Goal: Task Accomplishment & Management: Complete application form

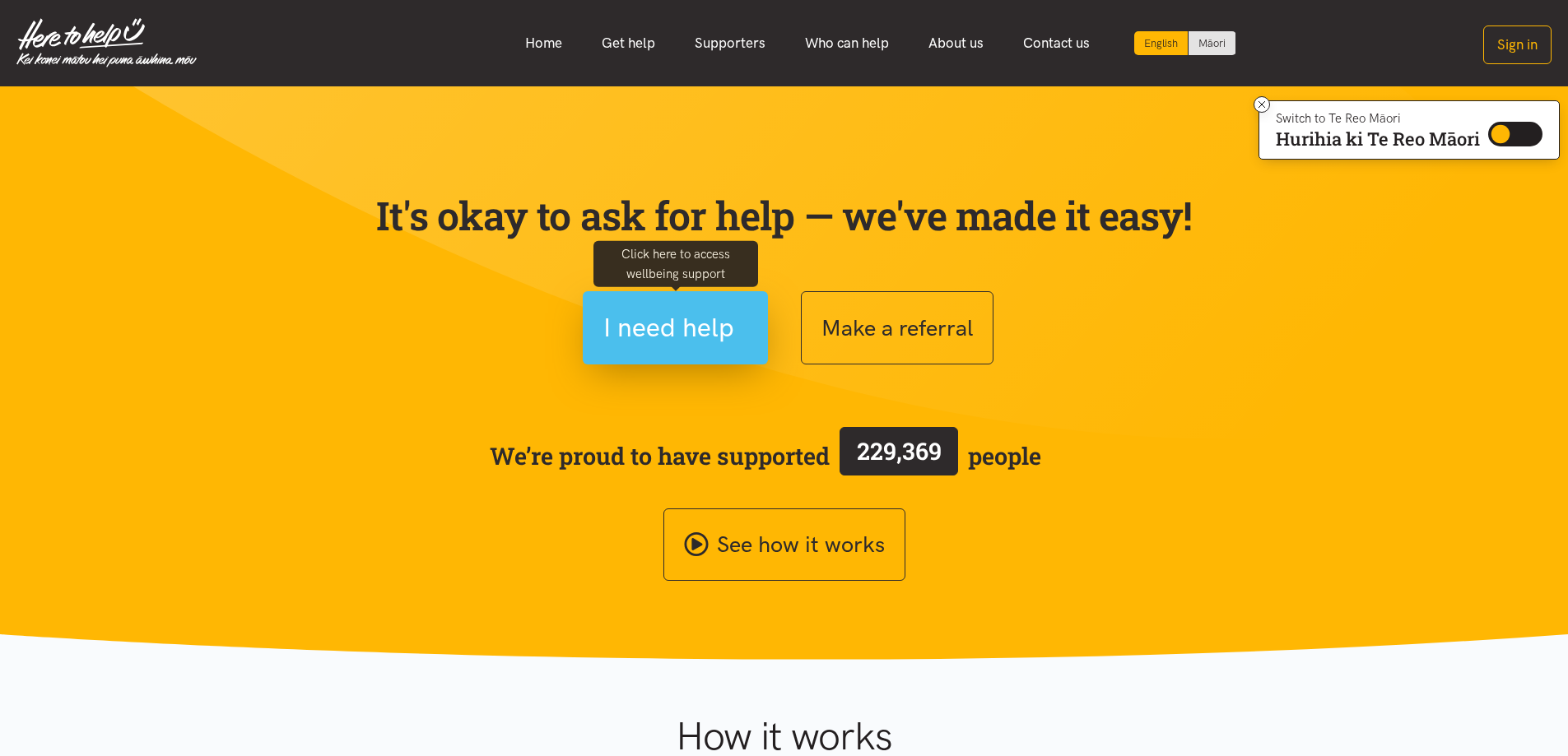
click at [671, 335] on span "I need help" at bounding box center [669, 327] width 131 height 42
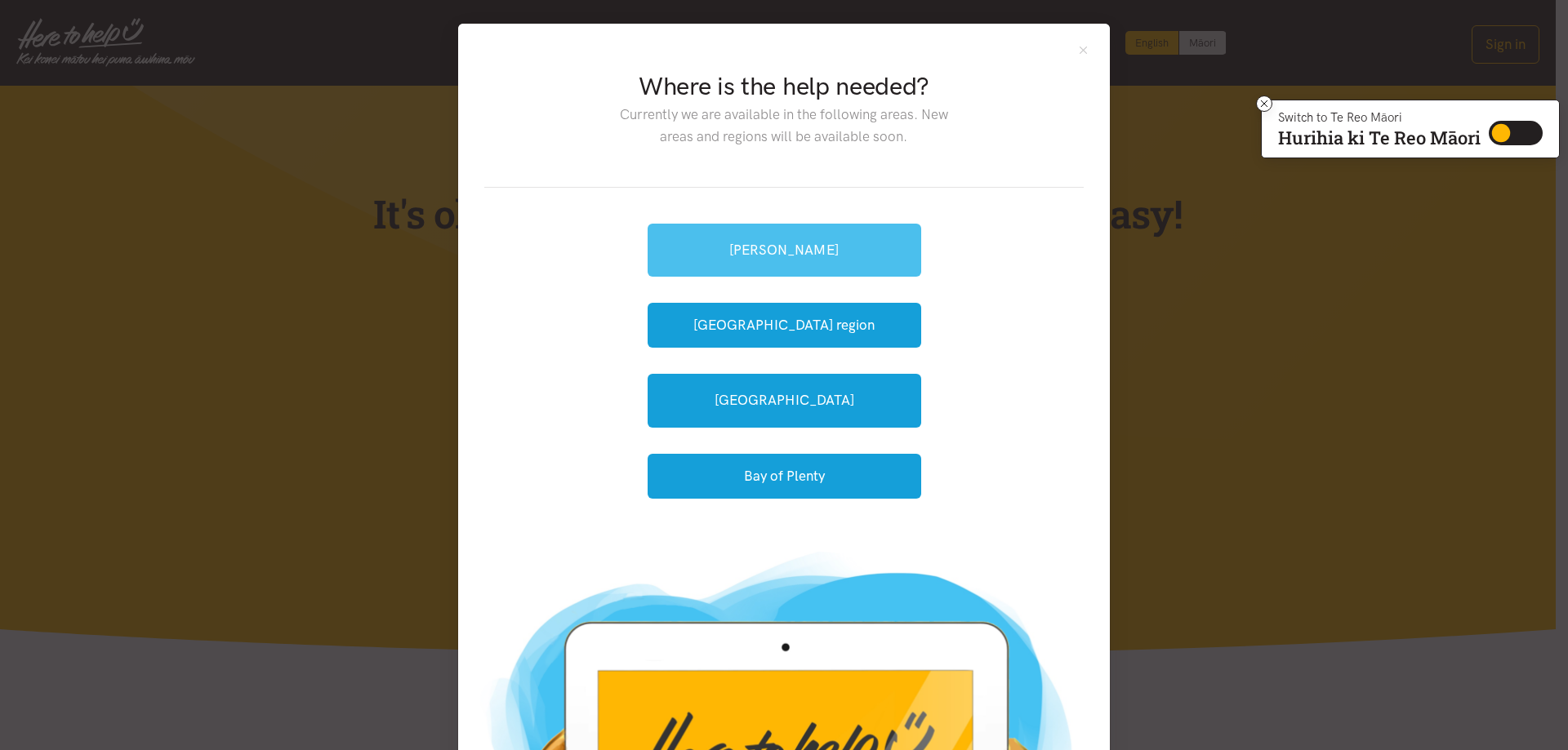
click at [759, 254] on link "[PERSON_NAME]" at bounding box center [784, 249] width 273 height 53
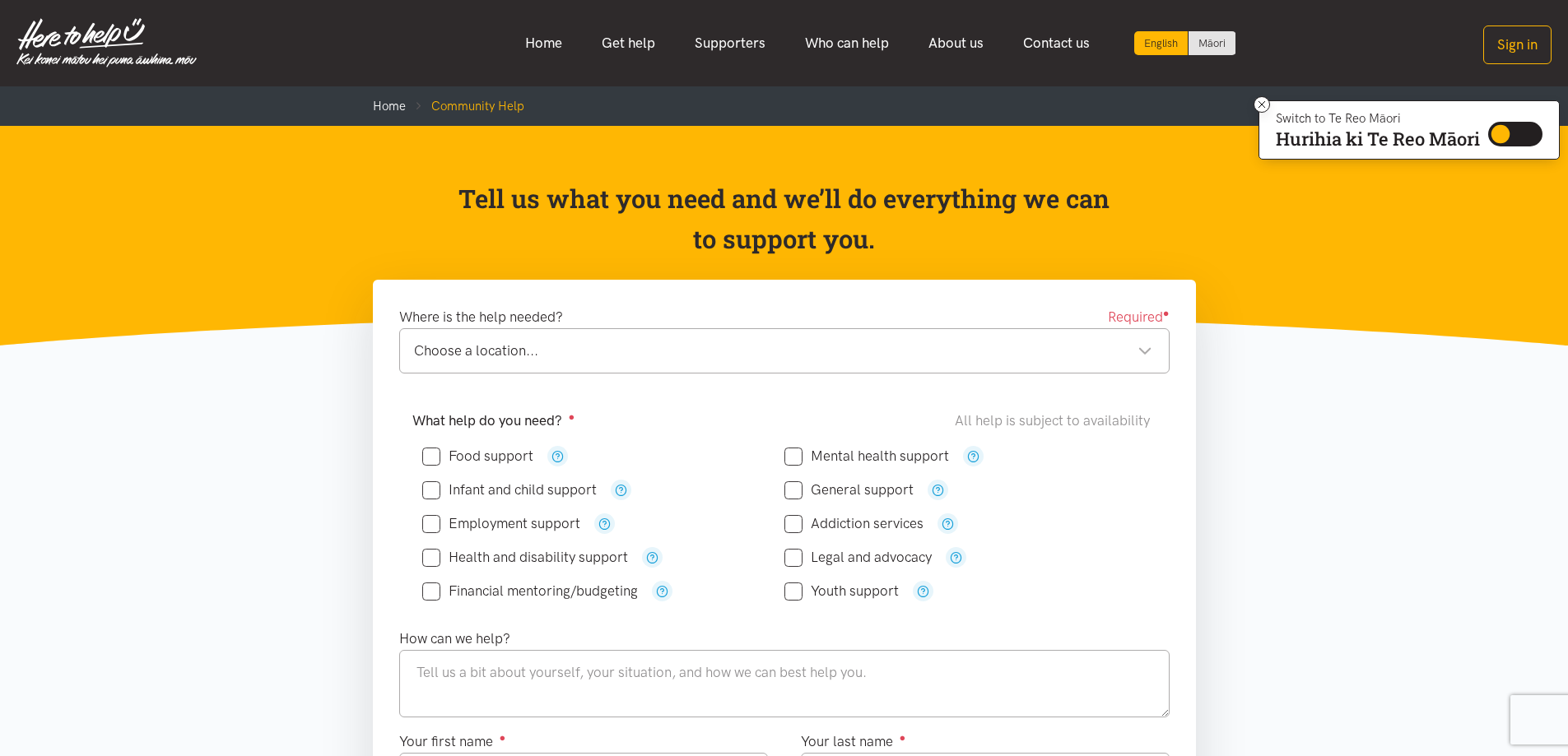
click at [1144, 350] on div "Choose a location..." at bounding box center [783, 350] width 738 height 22
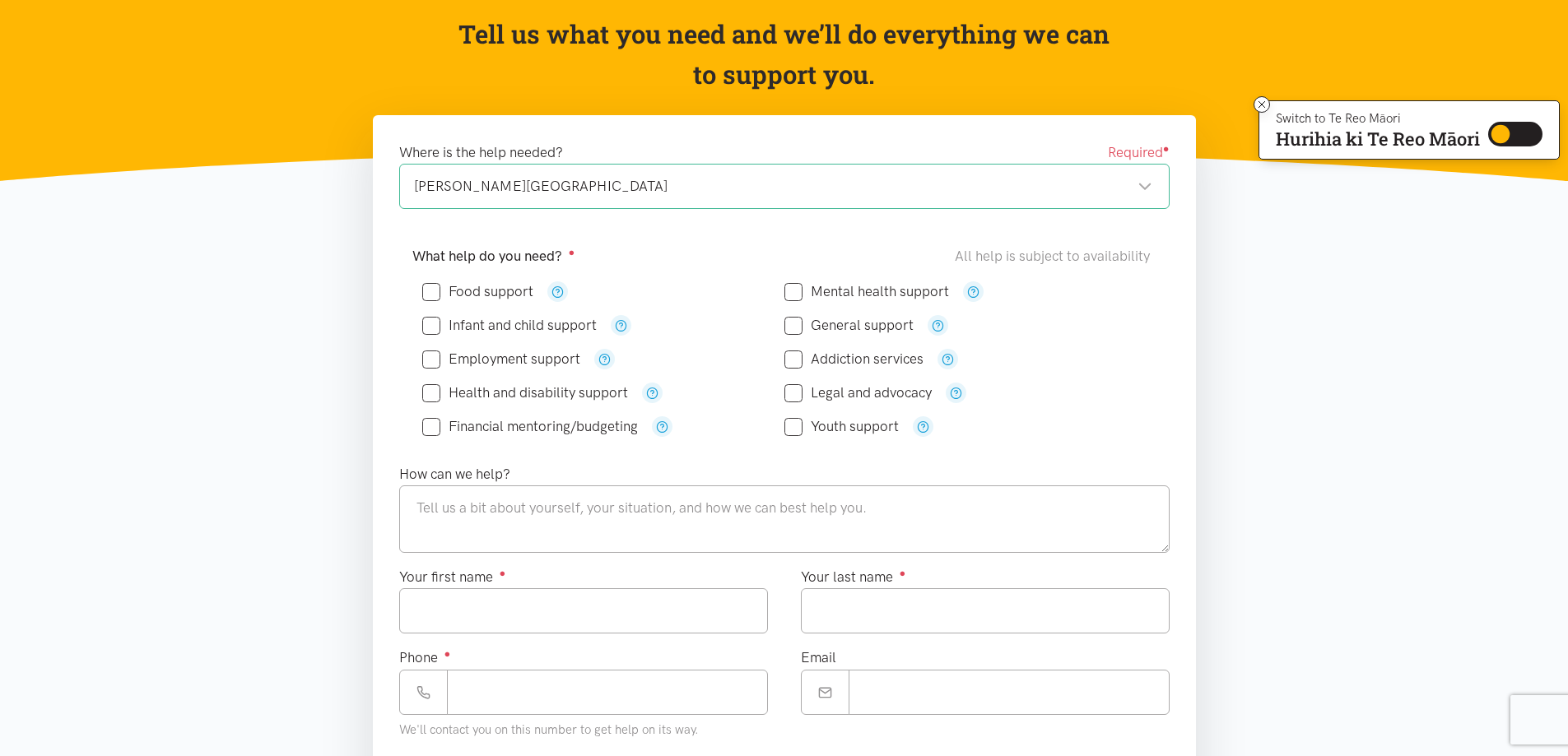
scroll to position [82, 0]
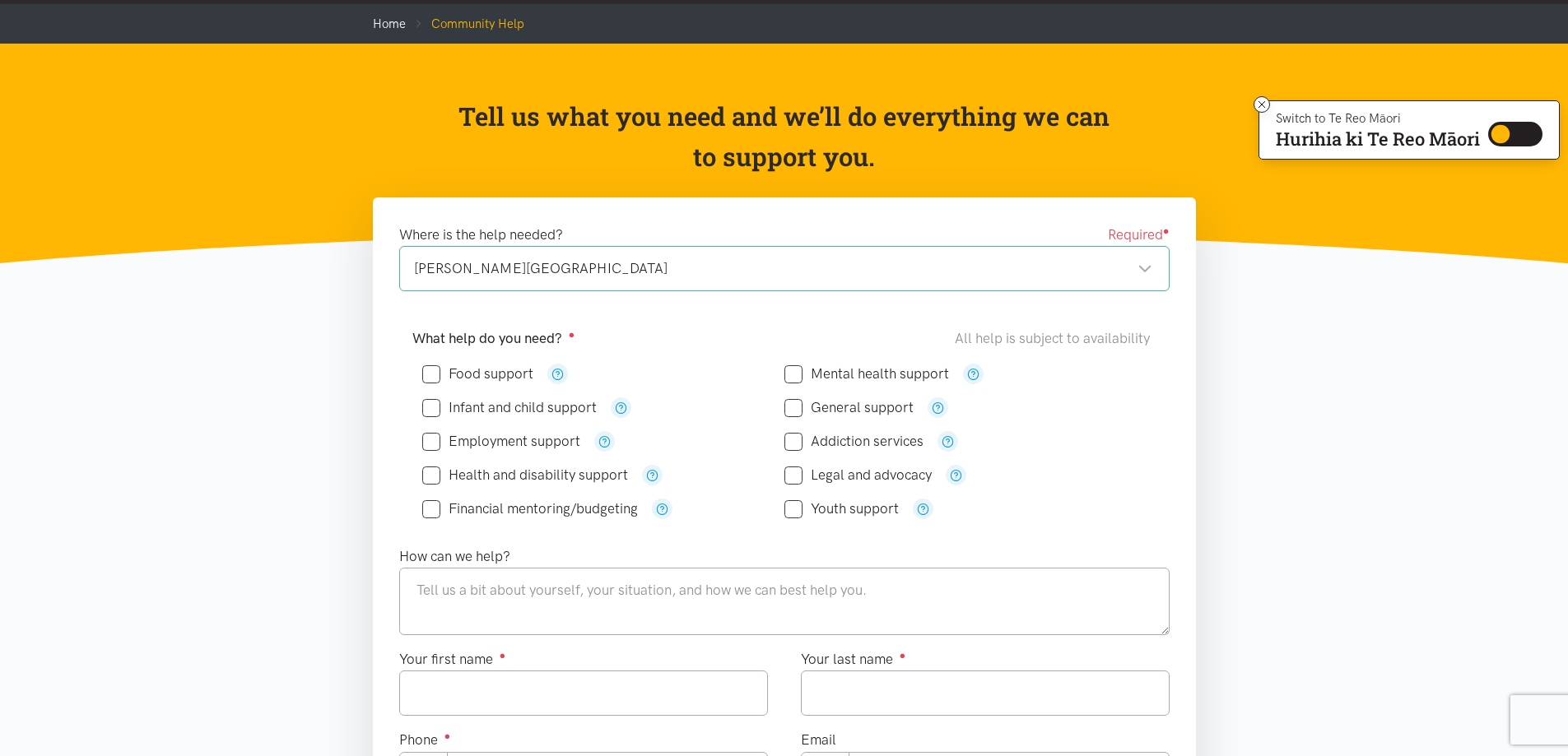
click at [436, 373] on input "Food support" at bounding box center [478, 373] width 111 height 14
checkbox input "true"
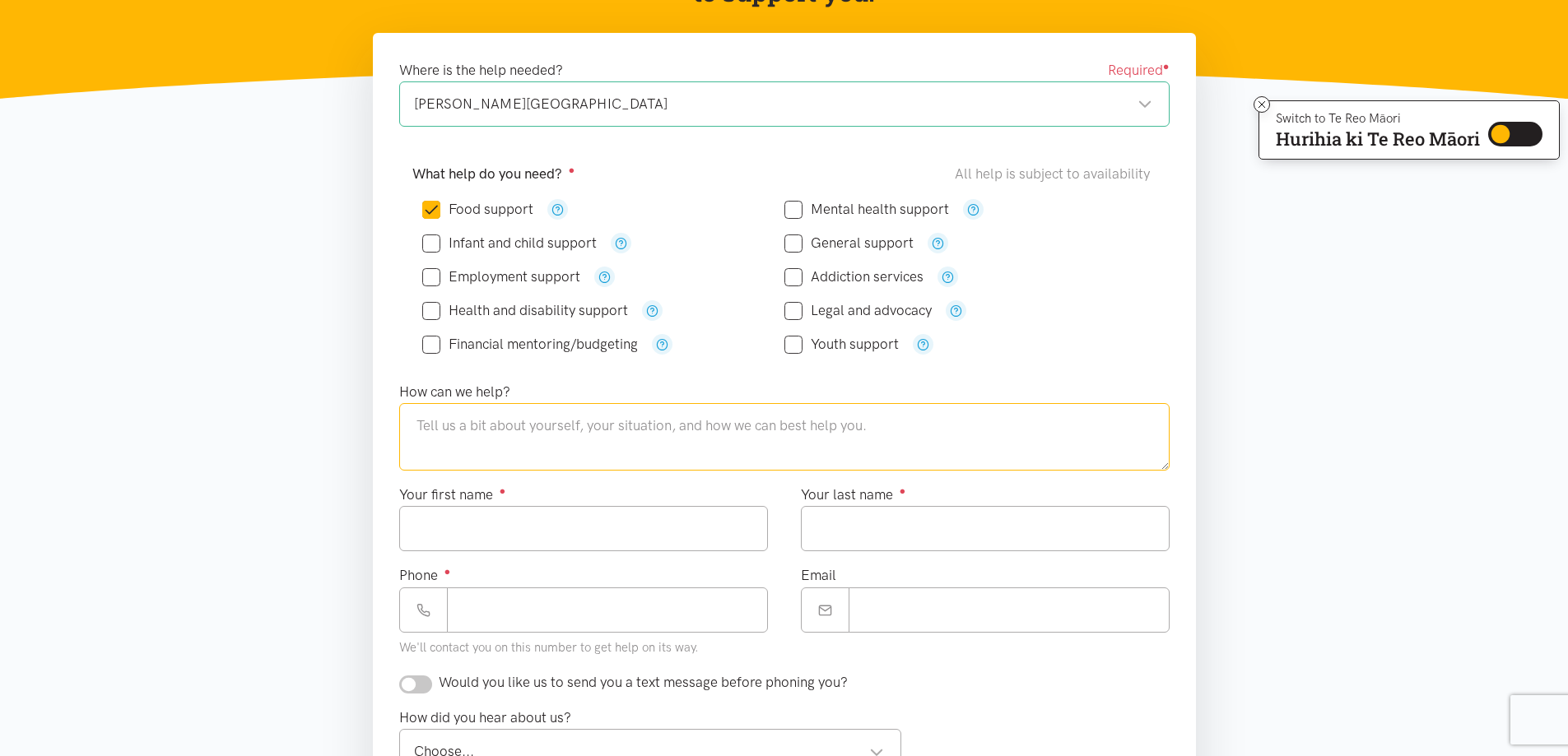
click at [420, 424] on textarea at bounding box center [784, 437] width 770 height 68
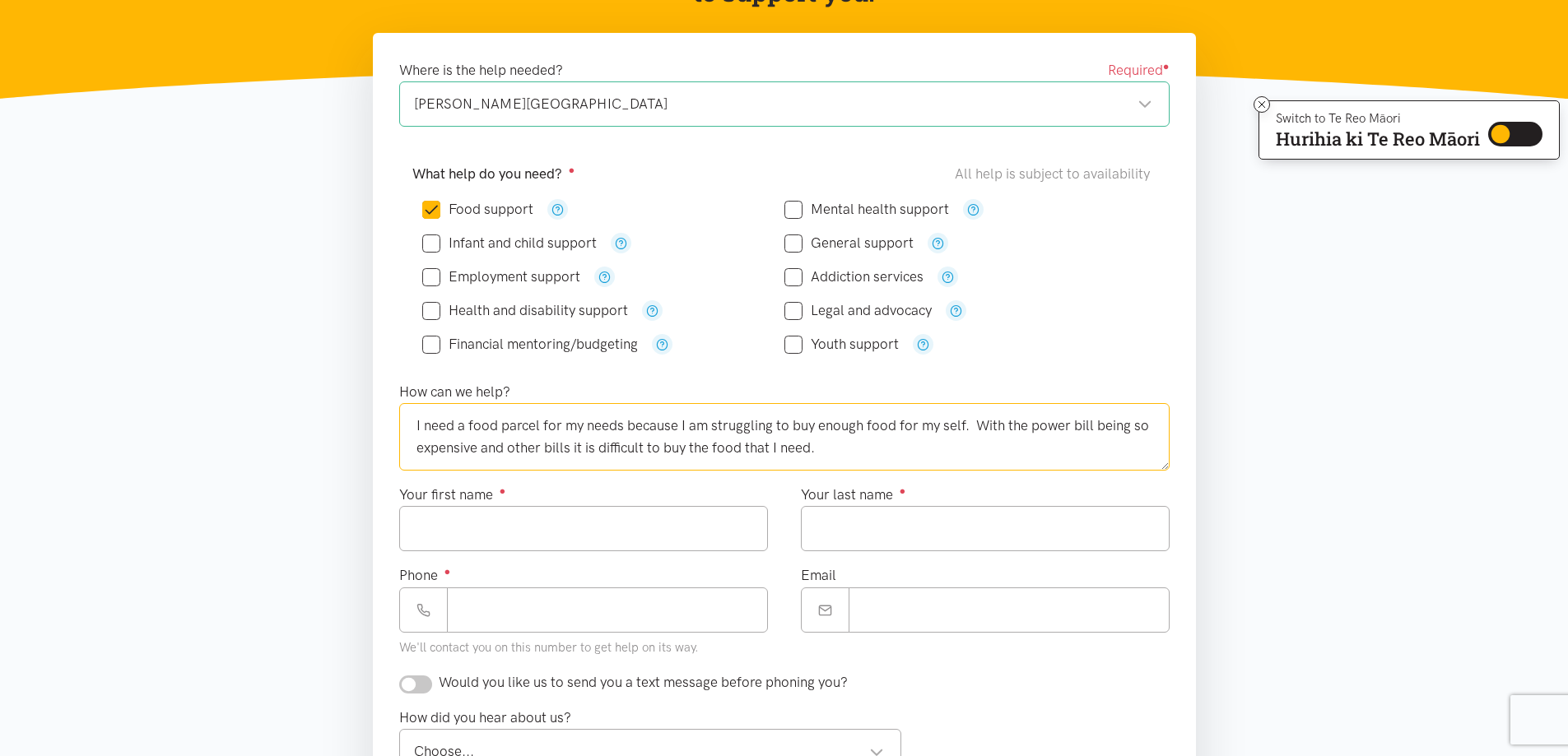
type textarea "I need a food parcel for my needs because I am struggling to buy enough food fo…"
click at [429, 528] on input "Your first name ●" at bounding box center [583, 528] width 369 height 45
type input "******"
click at [828, 535] on input "Your last name ●" at bounding box center [985, 528] width 369 height 45
type input "*******"
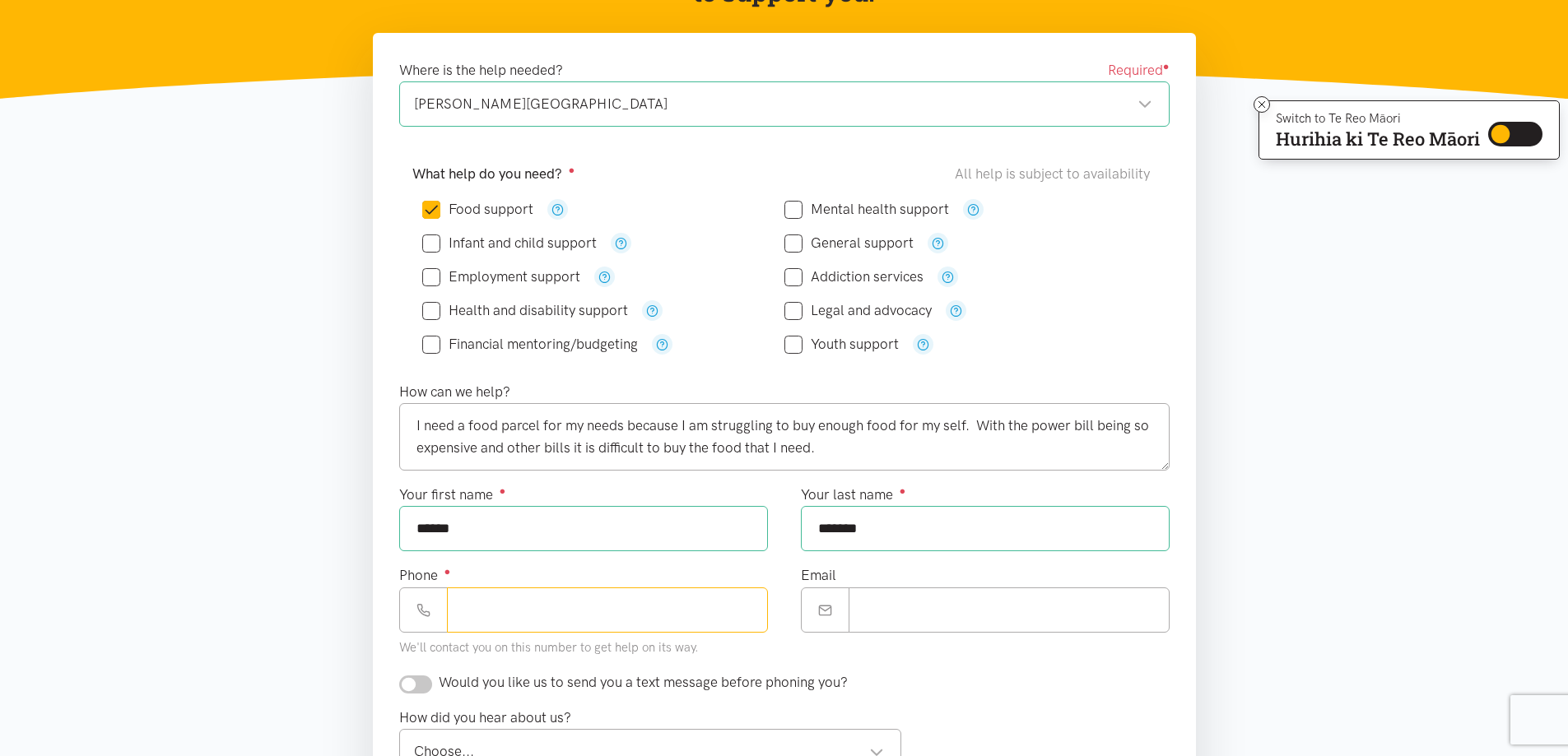
click at [455, 613] on input "Phone ●" at bounding box center [607, 610] width 321 height 45
type input "**********"
click at [870, 624] on input "Email" at bounding box center [1009, 610] width 321 height 45
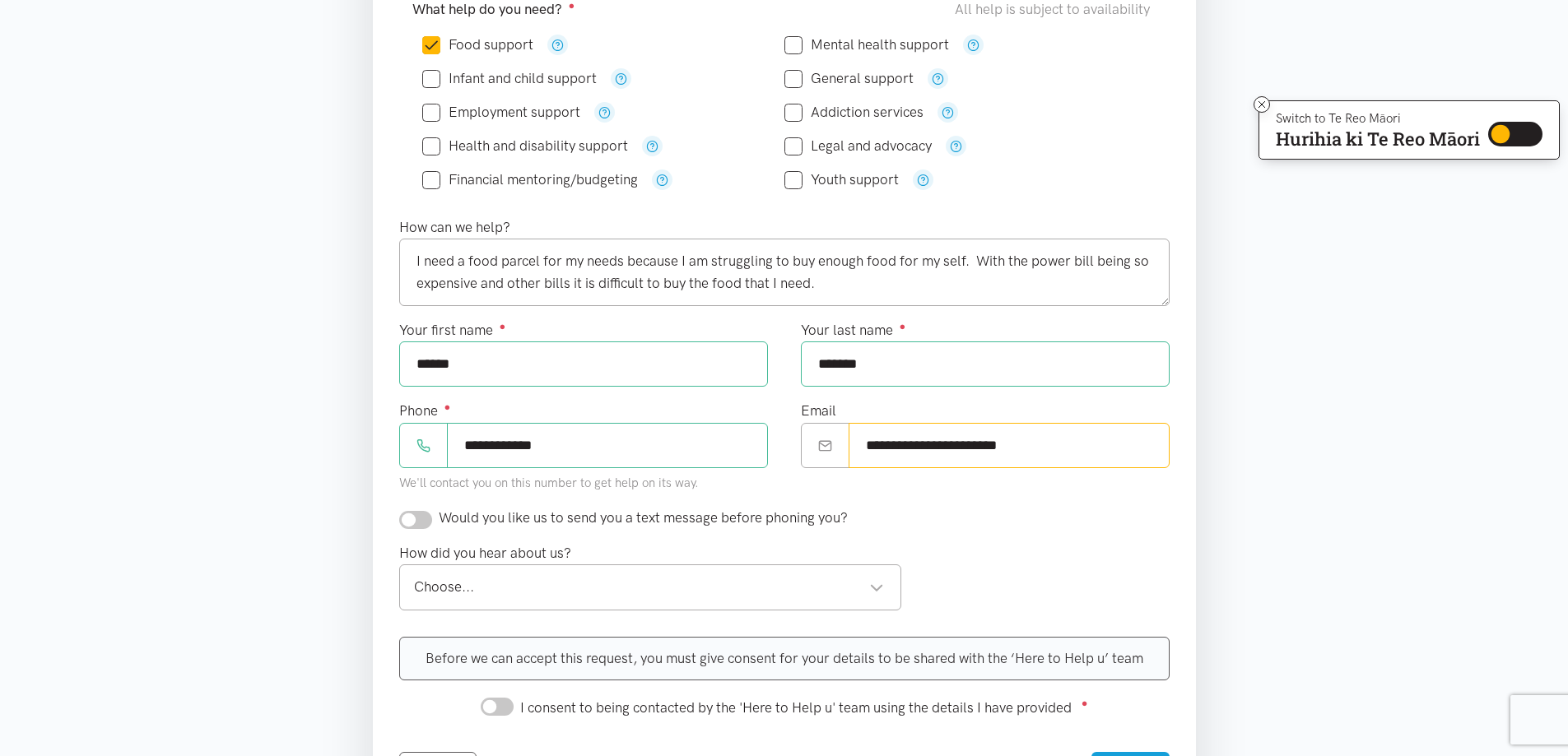
click at [876, 589] on div "Choose..." at bounding box center [649, 587] width 471 height 22
type input "**********"
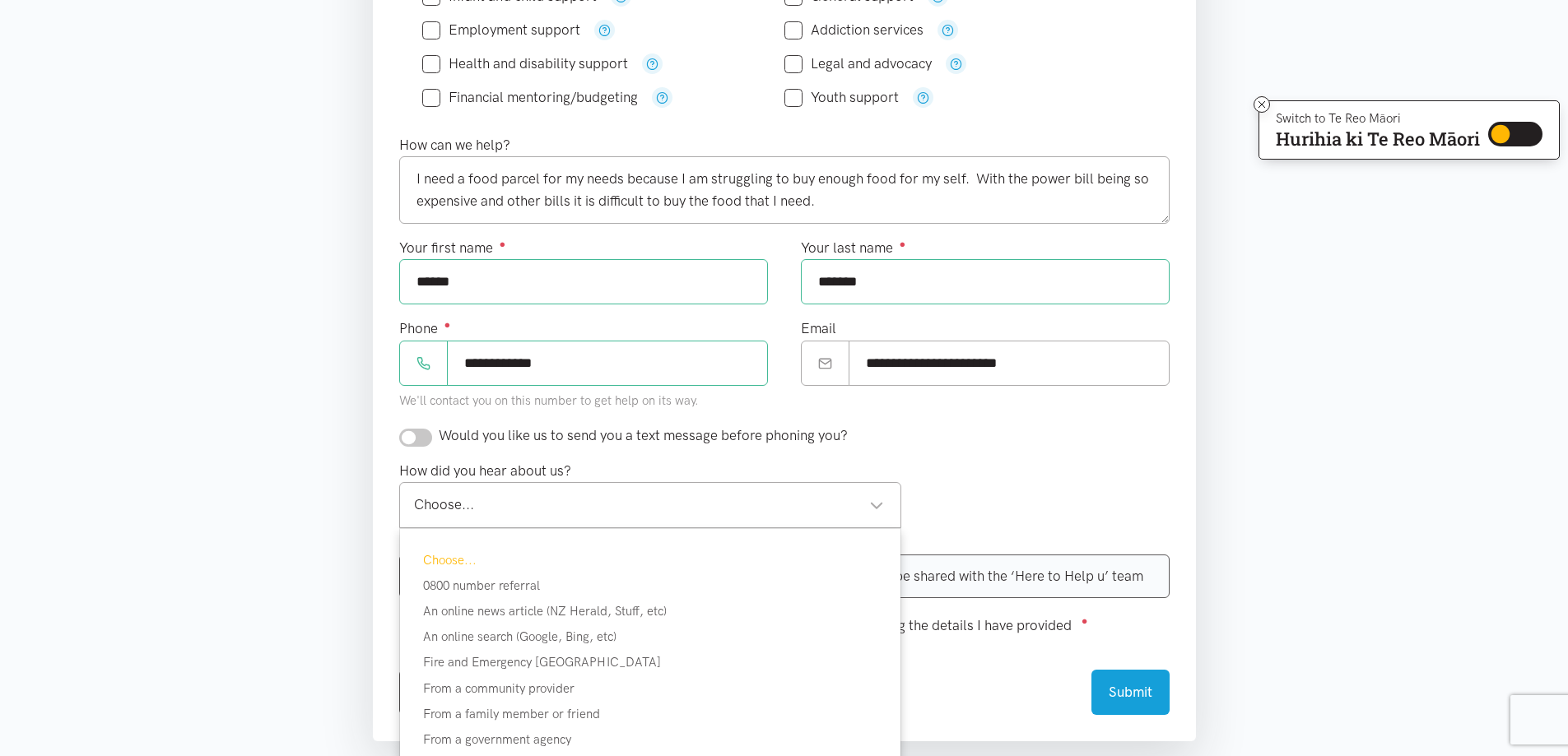
scroll to position [658, 0]
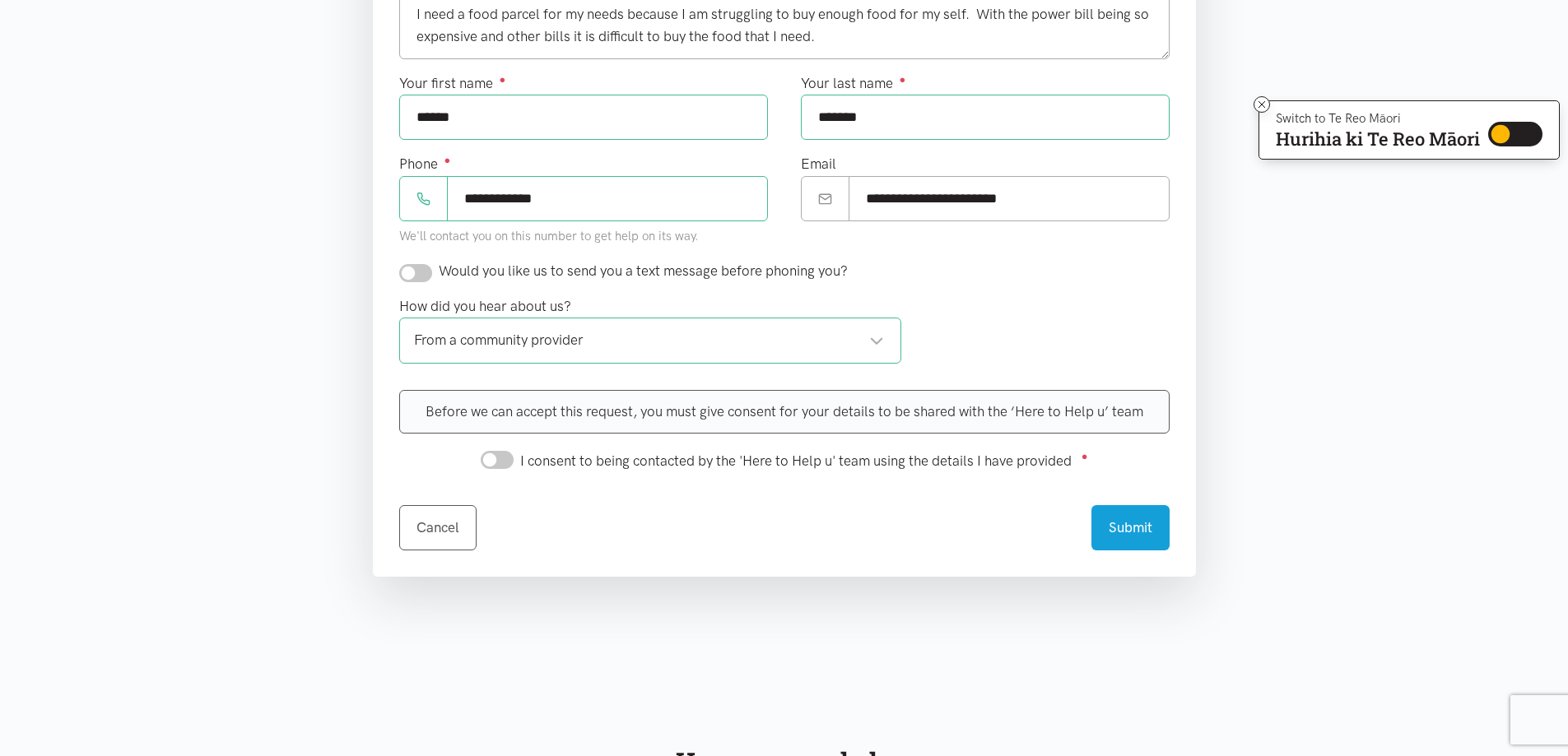
click at [418, 272] on input "checkbox" at bounding box center [416, 273] width 33 height 18
click at [418, 273] on input "checkbox" at bounding box center [416, 273] width 33 height 18
checkbox input "false"
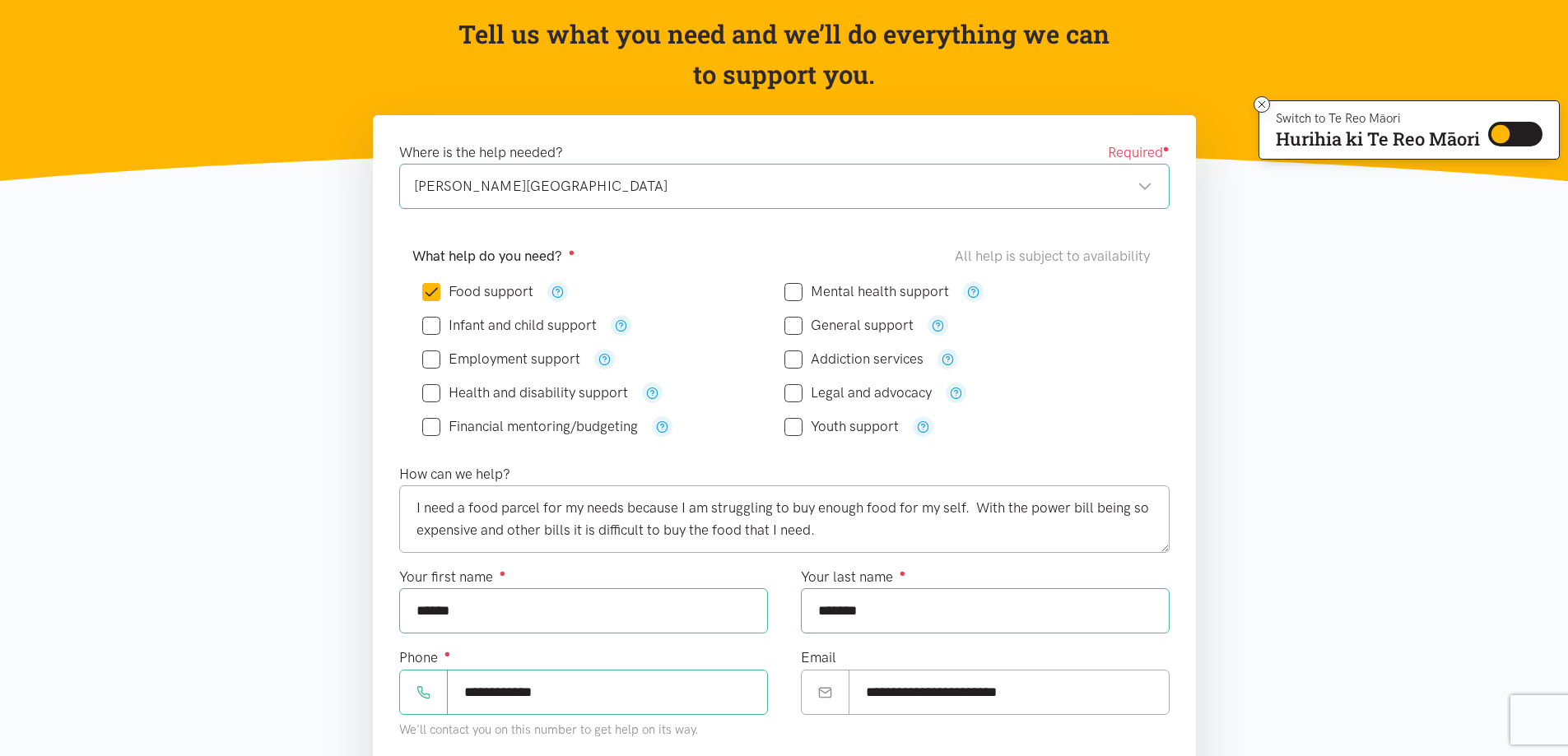
scroll to position [576, 0]
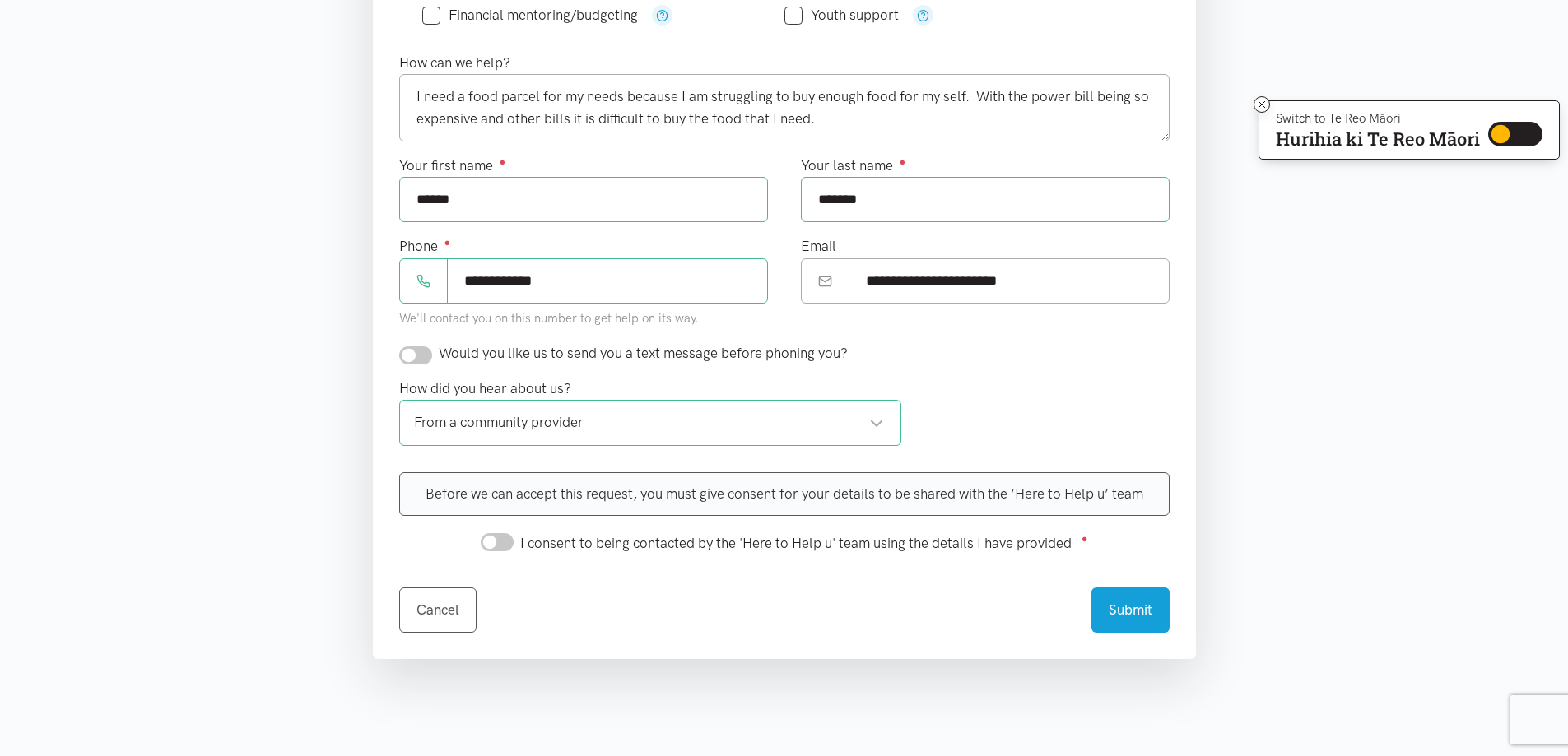
click at [495, 542] on input "I consent to being contacted by the 'Here to Help u' team using the details I h…" at bounding box center [497, 542] width 33 height 18
checkbox input "true"
click at [1116, 614] on button "Submit" at bounding box center [1130, 608] width 78 height 45
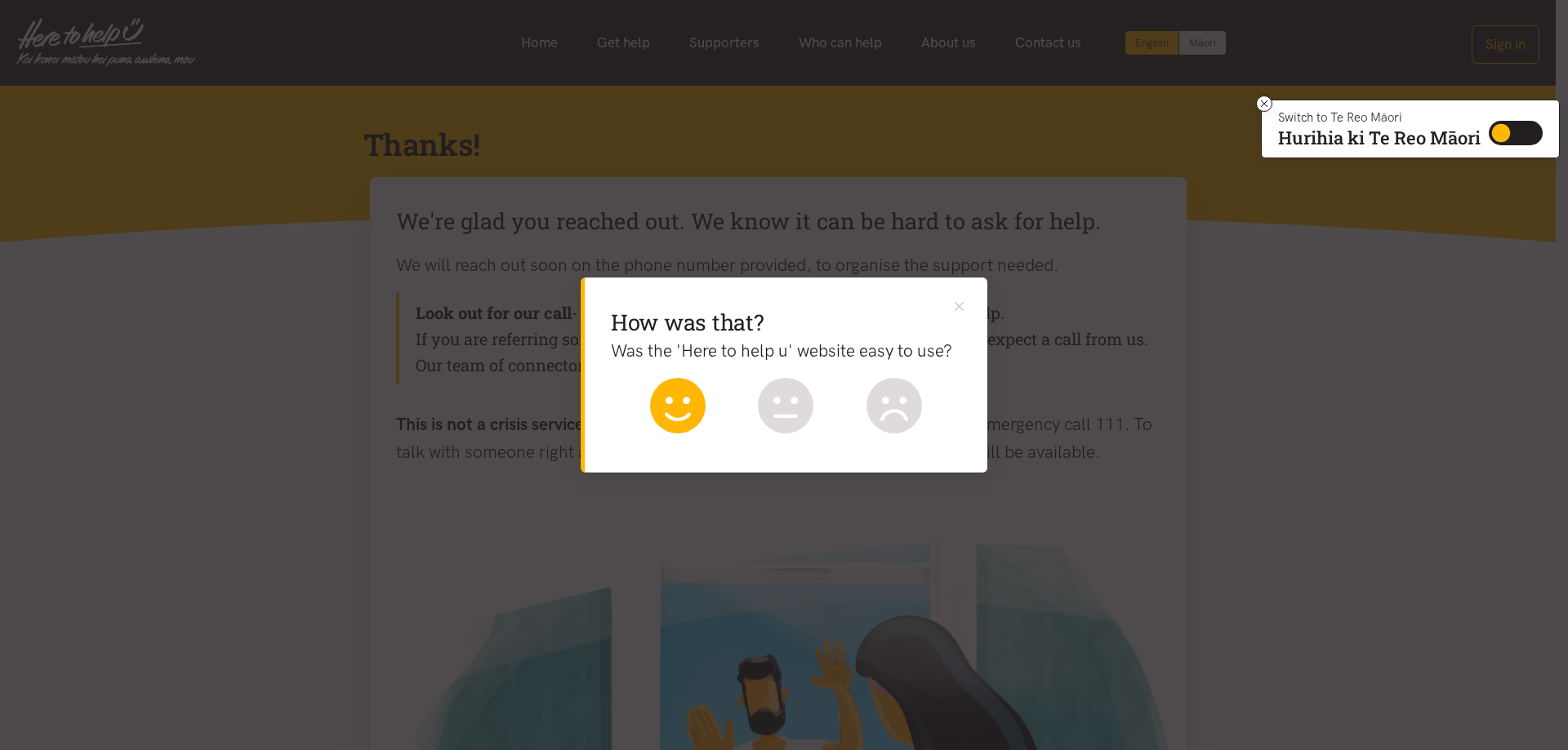
click at [671, 401] on icon at bounding box center [678, 400] width 25 height 7
